Goal: Task Accomplishment & Management: Use online tool/utility

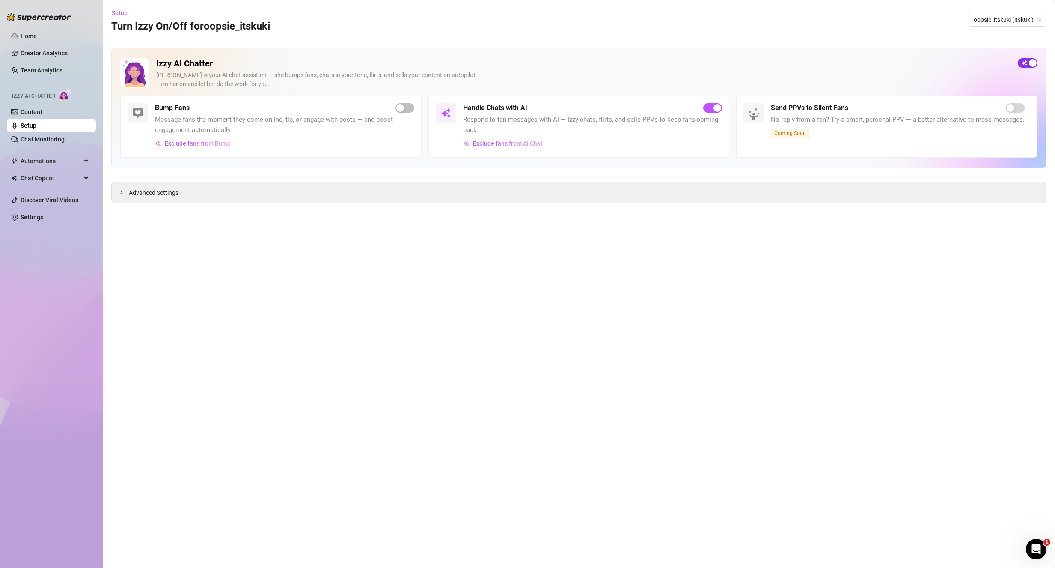
click at [1028, 61] on span "button" at bounding box center [1028, 62] width 20 height 9
